Goal: Task Accomplishment & Management: Use online tool/utility

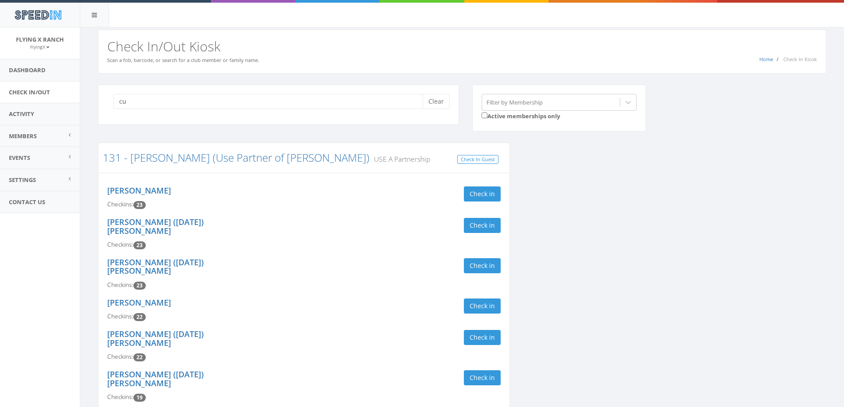
type input "c"
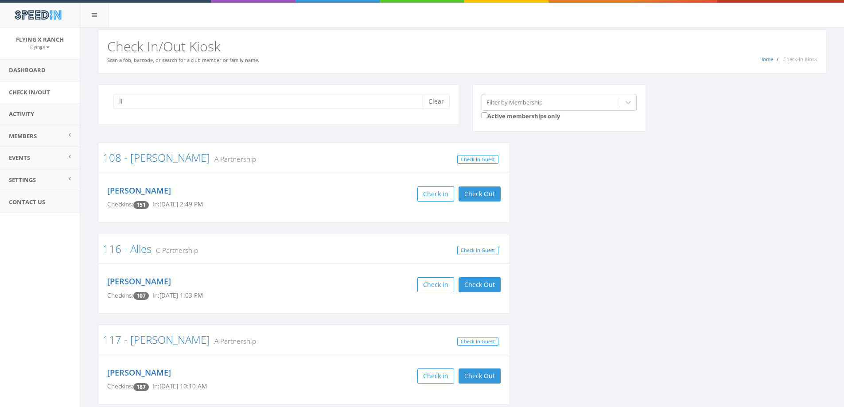
type input "l"
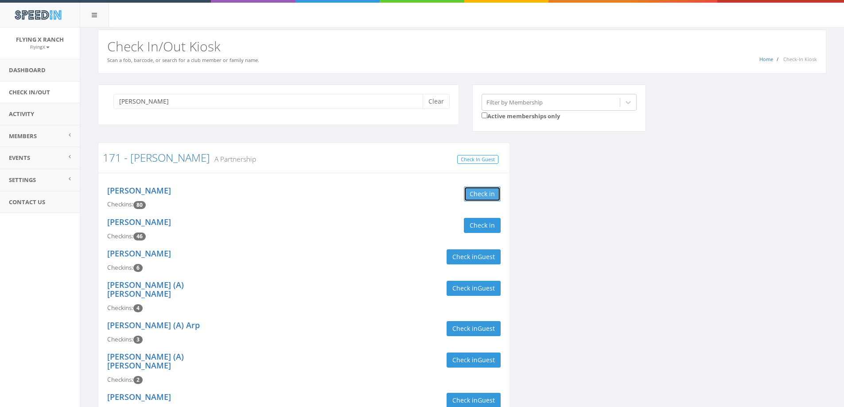
click at [476, 195] on button "Check in" at bounding box center [482, 194] width 37 height 15
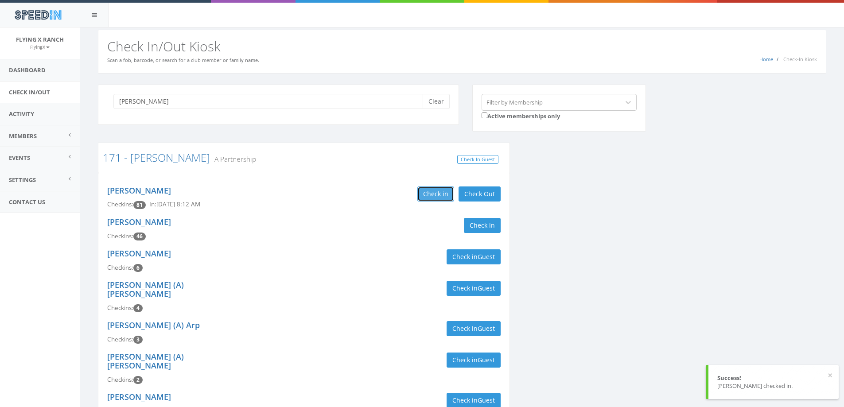
click at [432, 191] on button "Check in" at bounding box center [435, 194] width 37 height 15
click at [140, 103] on input "[PERSON_NAME]" at bounding box center [271, 101] width 316 height 15
type input "L"
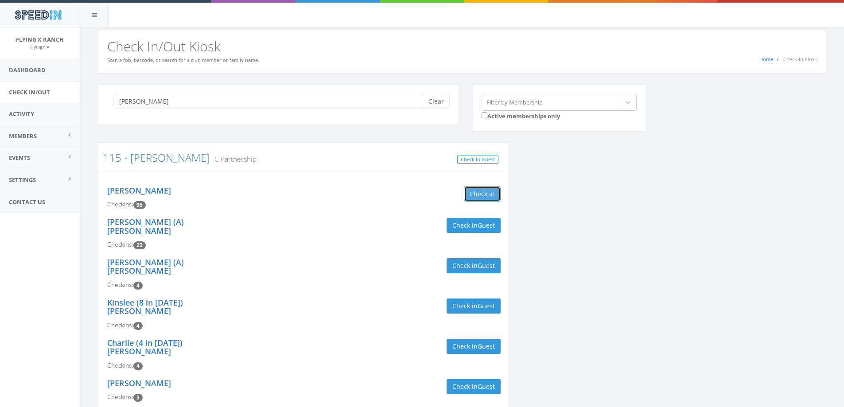
click at [489, 196] on button "Check in" at bounding box center [482, 194] width 37 height 15
click at [161, 105] on input "[PERSON_NAME]" at bounding box center [271, 101] width 316 height 15
type input "S"
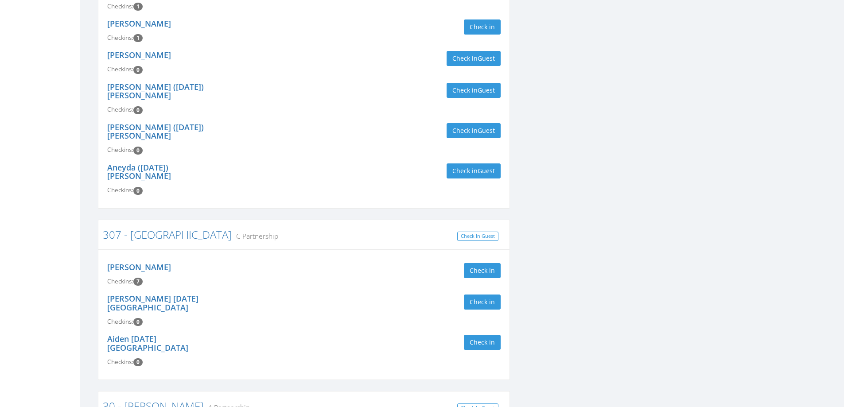
scroll to position [399, 0]
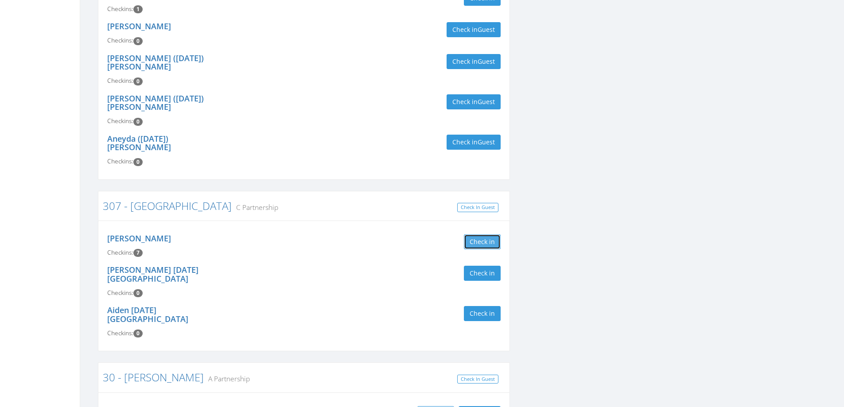
click at [493, 234] on button "Check in" at bounding box center [482, 241] width 37 height 15
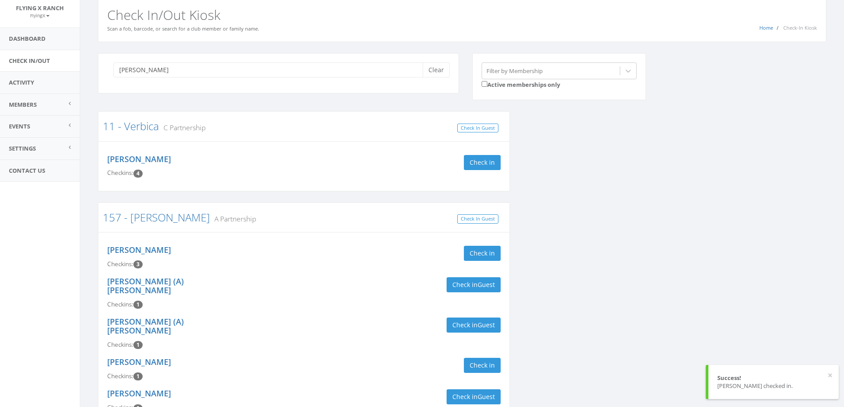
scroll to position [0, 0]
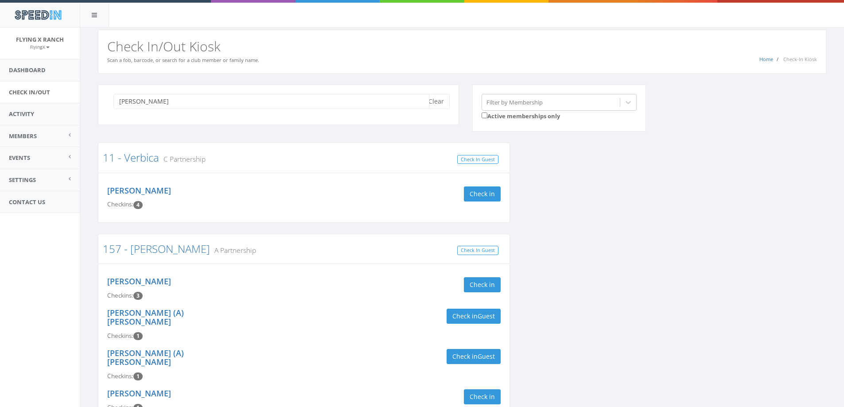
click at [186, 99] on input "[PERSON_NAME]" at bounding box center [271, 101] width 316 height 15
type input "P"
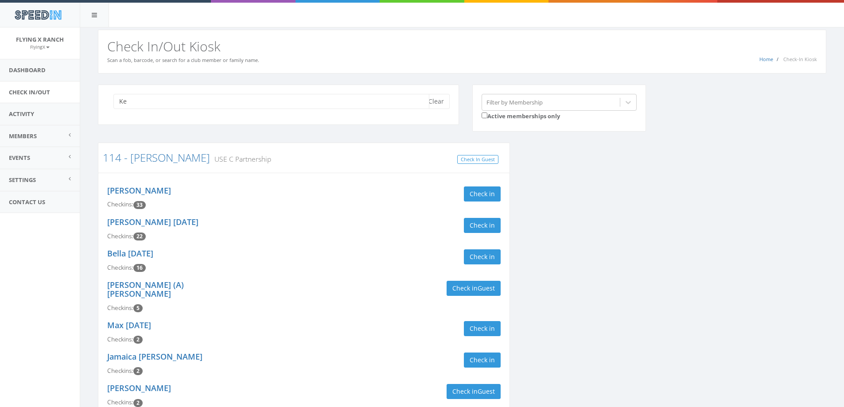
type input "K"
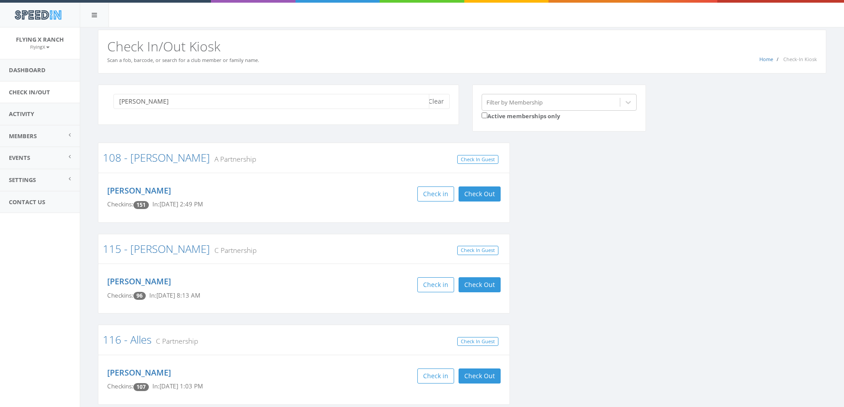
type input "[PERSON_NAME]"
click at [435, 98] on button "Clear" at bounding box center [436, 101] width 27 height 15
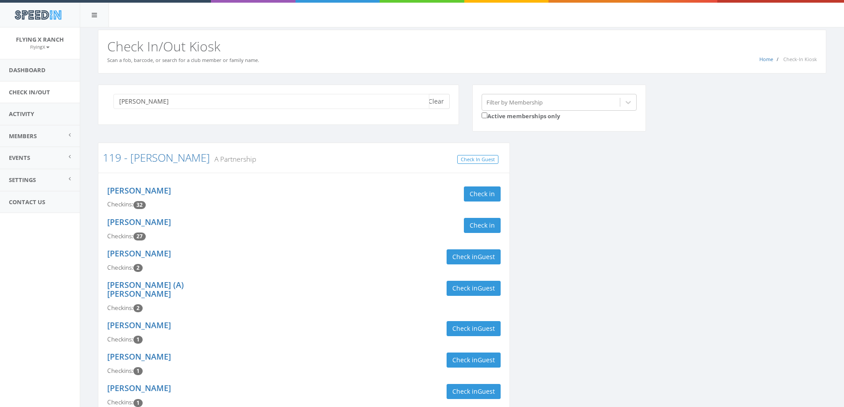
type input "[PERSON_NAME]"
click at [441, 101] on button "Clear" at bounding box center [436, 101] width 27 height 15
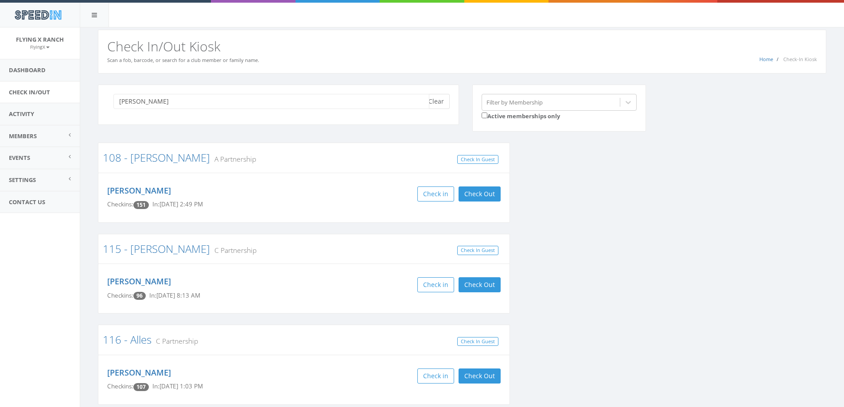
type input "[PERSON_NAME]"
click at [444, 102] on button "Clear" at bounding box center [436, 101] width 27 height 15
type input "[PERSON_NAME]"
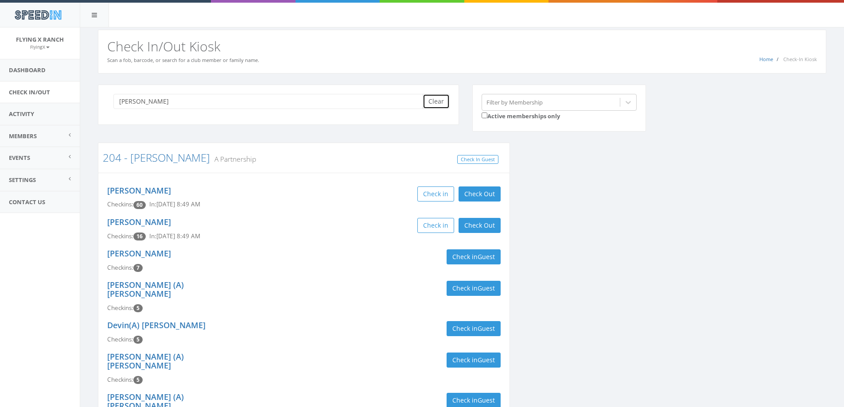
click at [438, 99] on button "Clear" at bounding box center [436, 101] width 27 height 15
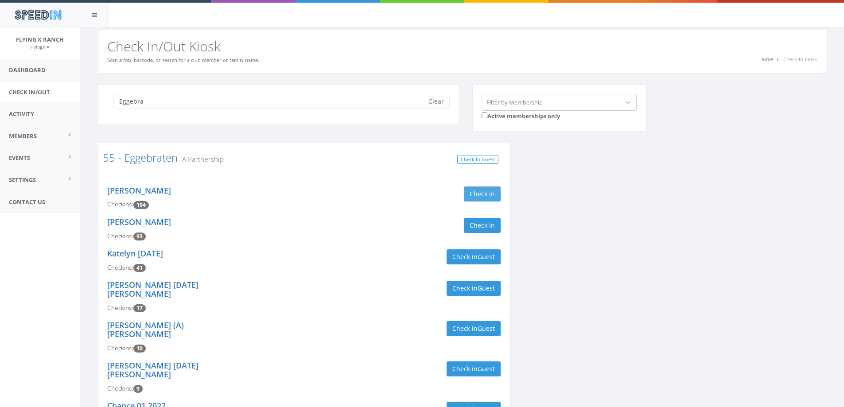
type input "Eggebra"
click at [489, 196] on button "Check in" at bounding box center [482, 194] width 37 height 15
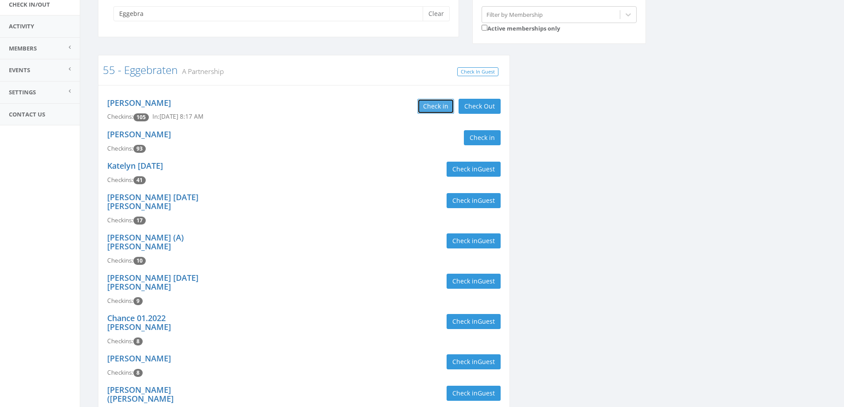
scroll to position [89, 0]
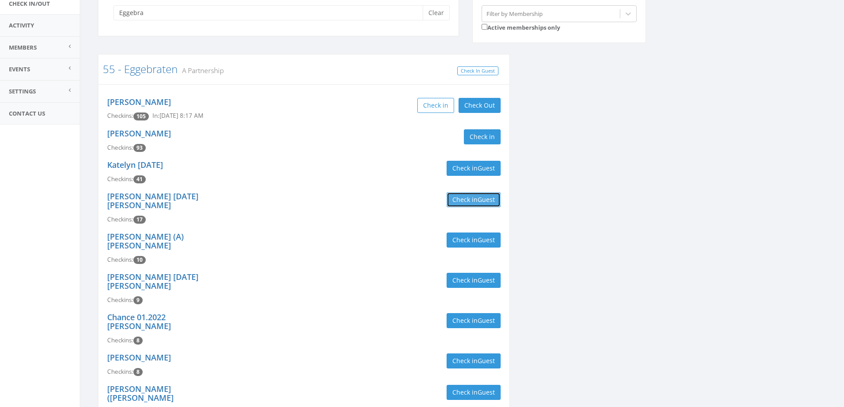
click at [481, 196] on span "Guest" at bounding box center [486, 199] width 17 height 8
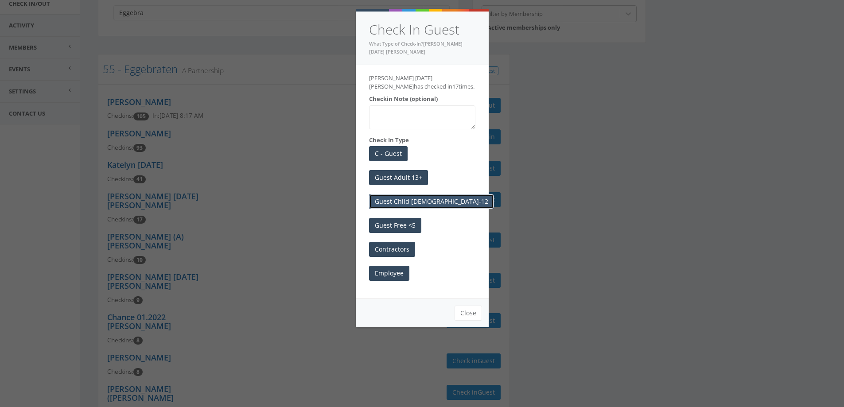
click at [402, 201] on button "Guest Child [DEMOGRAPHIC_DATA]-12" at bounding box center [431, 201] width 125 height 15
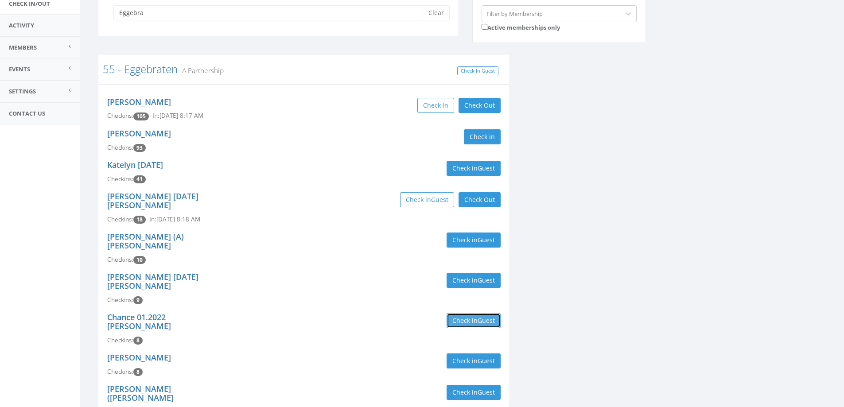
click at [464, 313] on button "Check in Guest" at bounding box center [474, 320] width 54 height 15
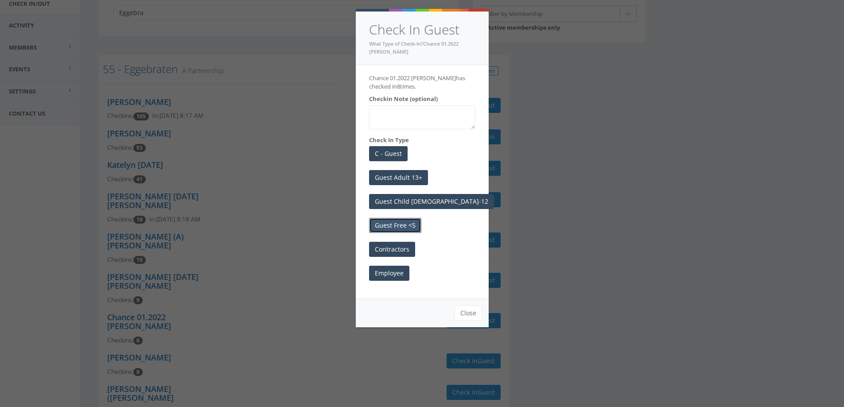
click at [398, 225] on button "Guest Free <5" at bounding box center [395, 225] width 52 height 15
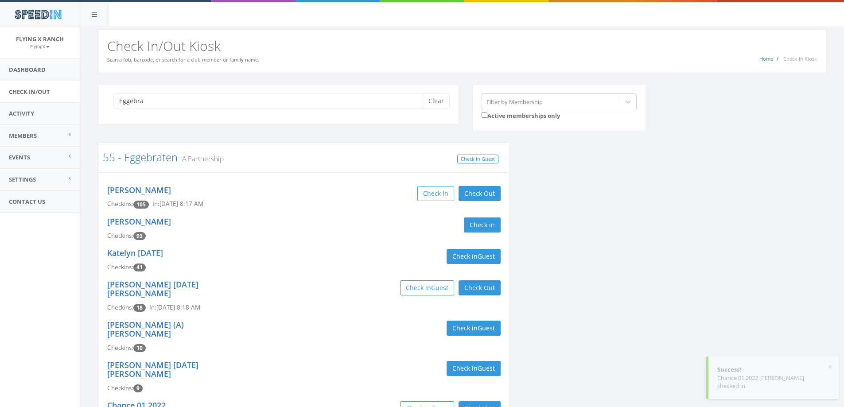
scroll to position [0, 0]
click at [438, 105] on button "Clear" at bounding box center [436, 101] width 27 height 15
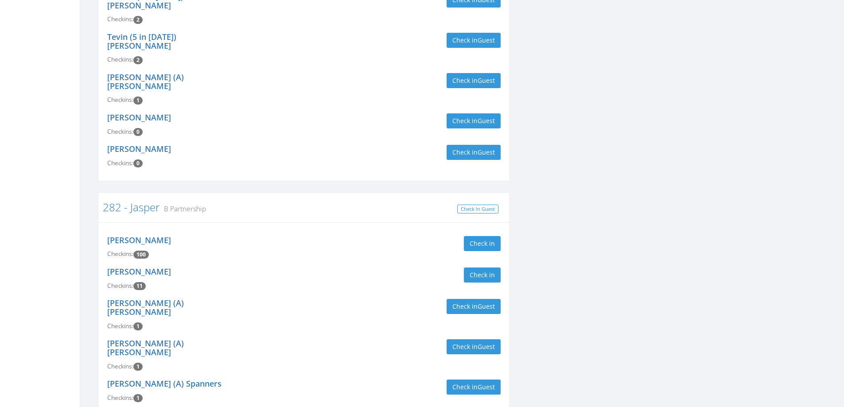
scroll to position [355, 0]
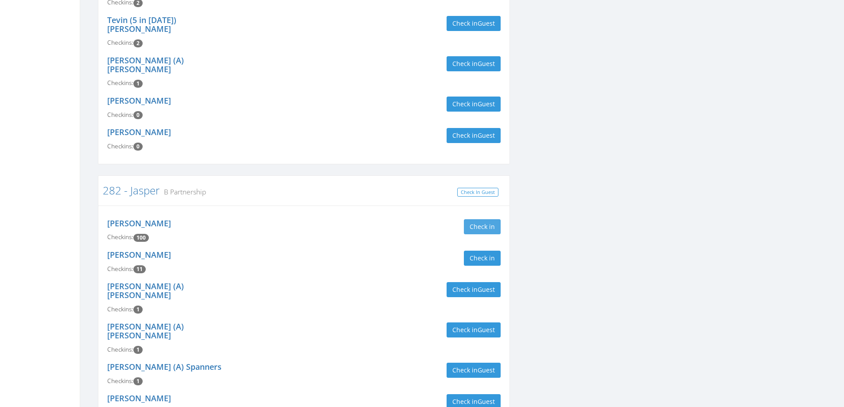
type input "Jasper"
click at [493, 219] on button "Check in" at bounding box center [482, 226] width 37 height 15
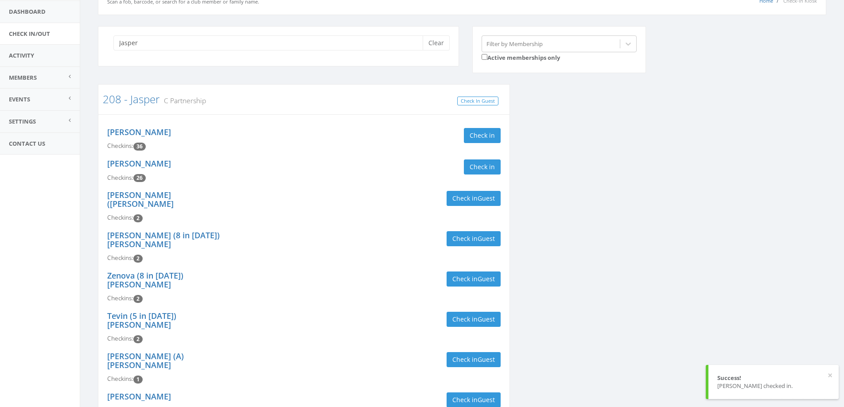
scroll to position [0, 0]
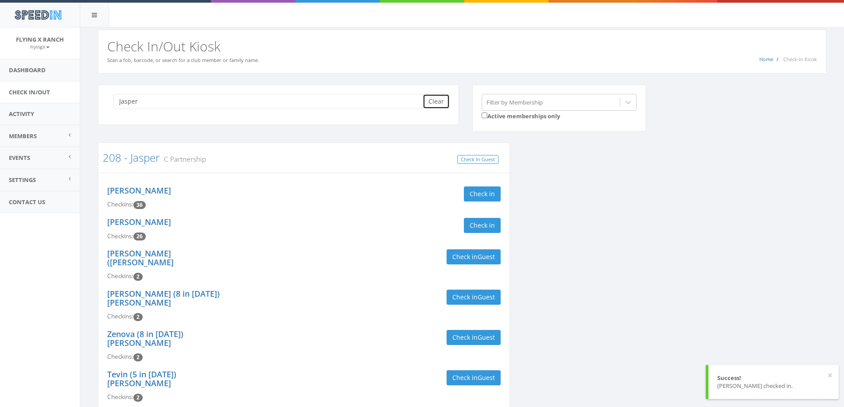
click at [432, 102] on button "Clear" at bounding box center [436, 101] width 27 height 15
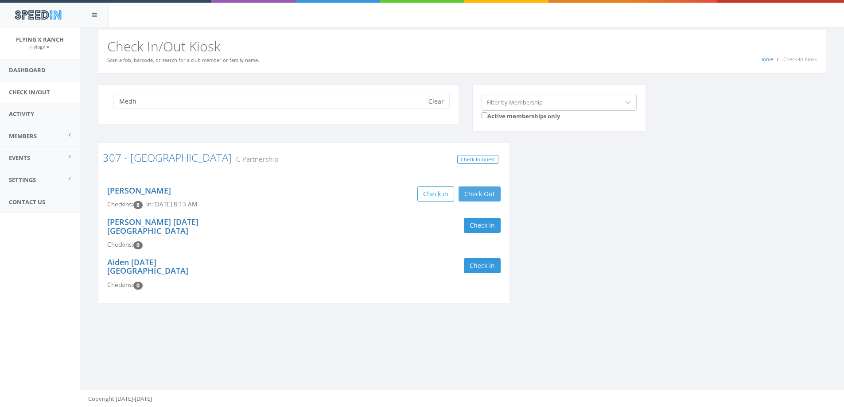
type input "Medh"
click at [475, 194] on button "Check Out" at bounding box center [480, 194] width 42 height 15
click at [475, 194] on button "Check in" at bounding box center [482, 194] width 37 height 15
click at [436, 99] on button "Clear" at bounding box center [436, 101] width 27 height 15
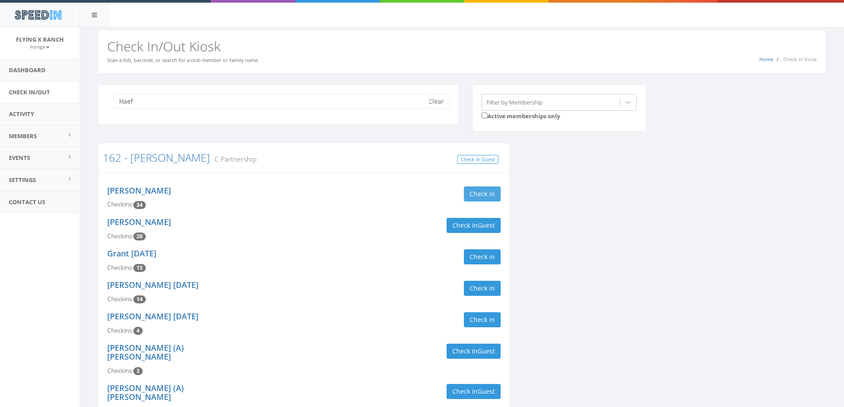
type input "Haef"
click at [475, 193] on button "Check in" at bounding box center [482, 194] width 37 height 15
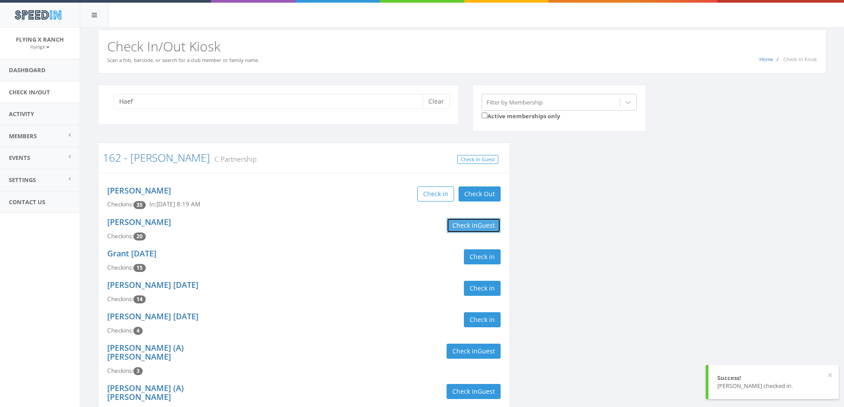
click at [484, 225] on span "Guest" at bounding box center [486, 225] width 17 height 8
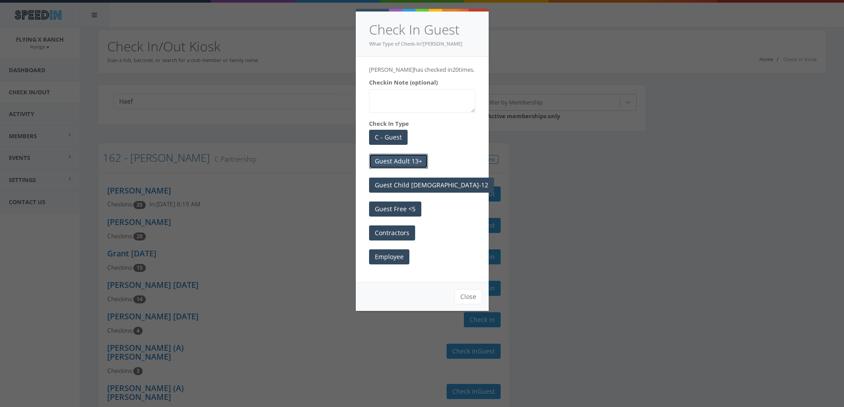
click at [403, 164] on button "Guest Adult 13+" at bounding box center [398, 161] width 59 height 15
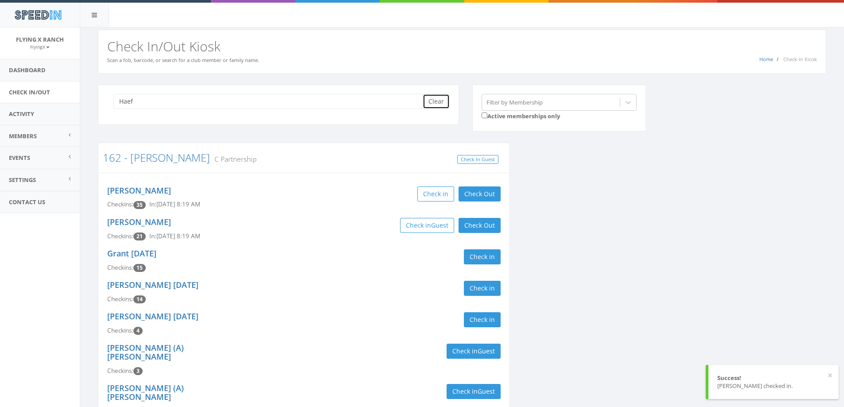
click at [440, 101] on button "Clear" at bounding box center [436, 101] width 27 height 15
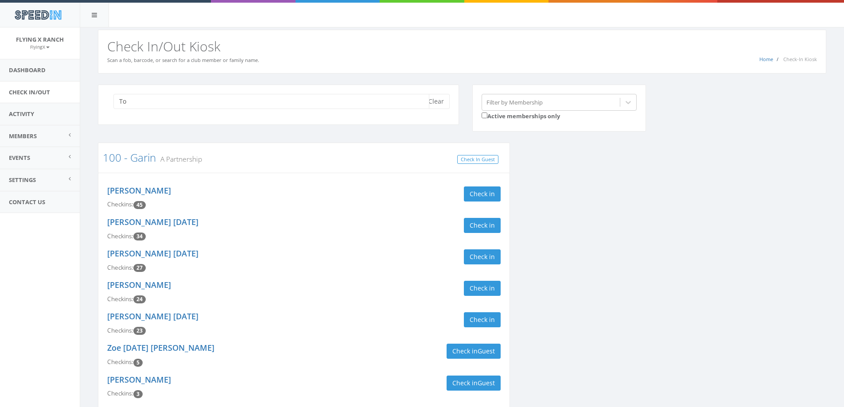
type input "T"
type input "E"
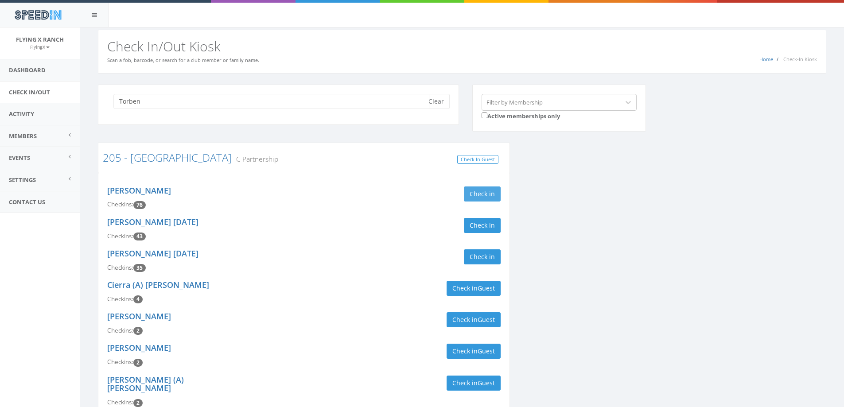
type input "Torben"
click at [476, 193] on button "Check in" at bounding box center [482, 194] width 37 height 15
click at [432, 106] on button "Clear" at bounding box center [436, 101] width 27 height 15
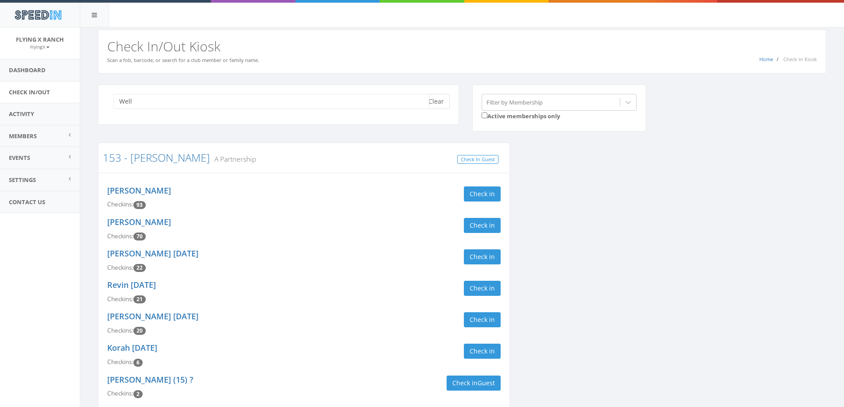
type input "Well"
click at [439, 101] on button "Clear" at bounding box center [436, 101] width 27 height 15
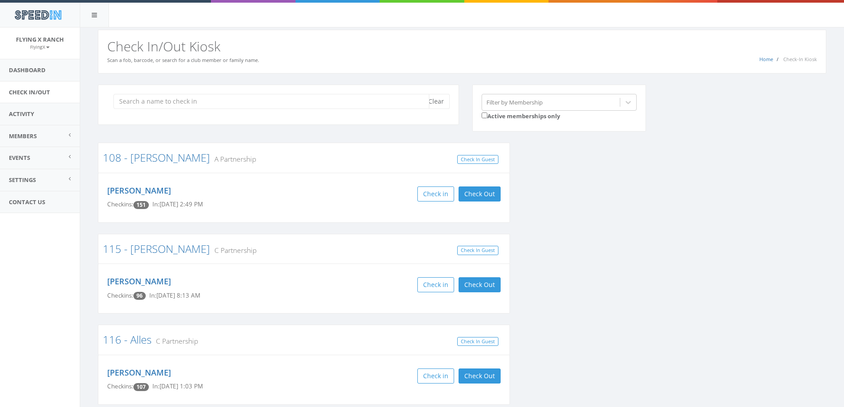
click at [295, 99] on input "search" at bounding box center [271, 101] width 316 height 15
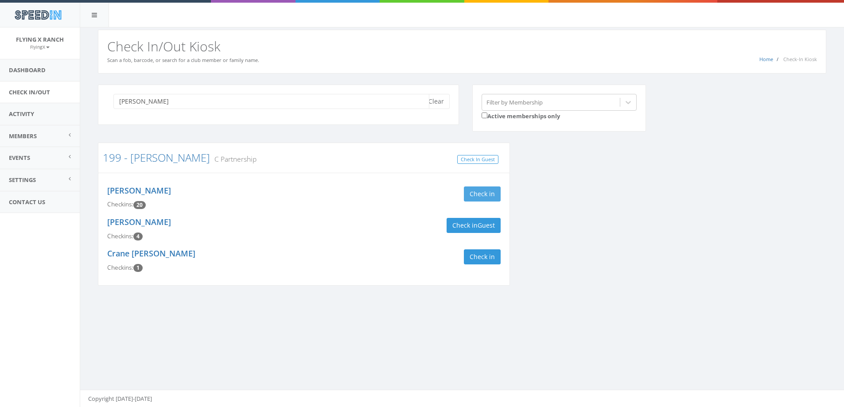
type input "[PERSON_NAME]"
click at [468, 192] on button "Check in" at bounding box center [482, 194] width 37 height 15
click at [433, 103] on button "Clear" at bounding box center [436, 101] width 27 height 15
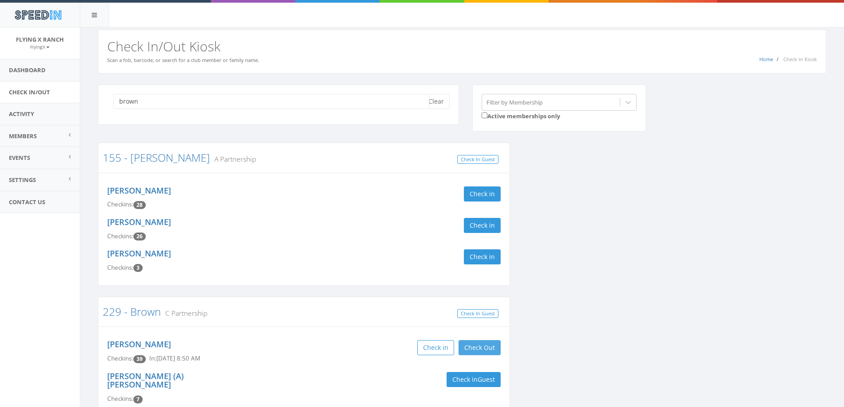
type input "brown"
click at [480, 344] on button "Check Out" at bounding box center [480, 347] width 42 height 15
click at [441, 98] on button "Clear" at bounding box center [436, 101] width 27 height 15
